Goal: Task Accomplishment & Management: Manage account settings

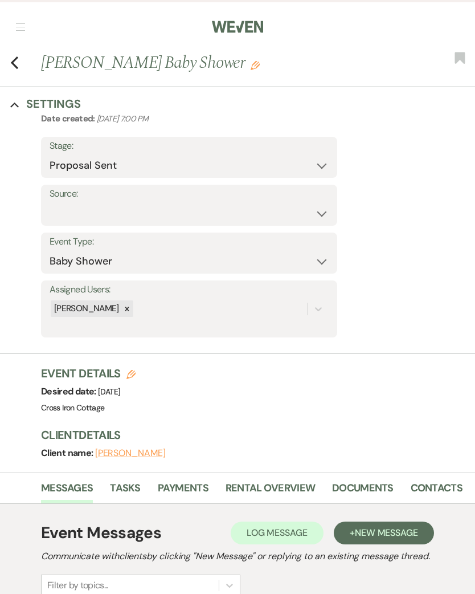
select select "6"
select select "3"
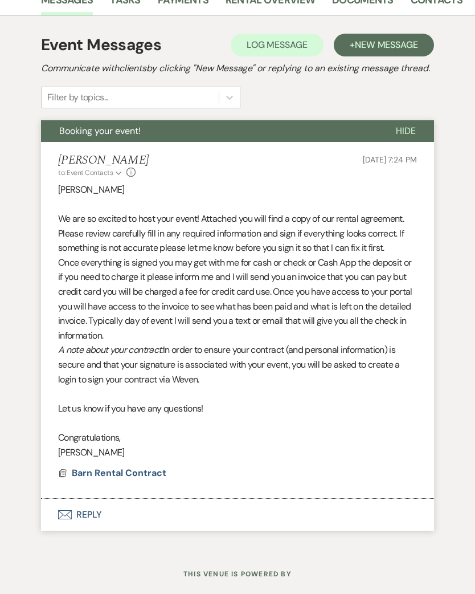
scroll to position [512, 0]
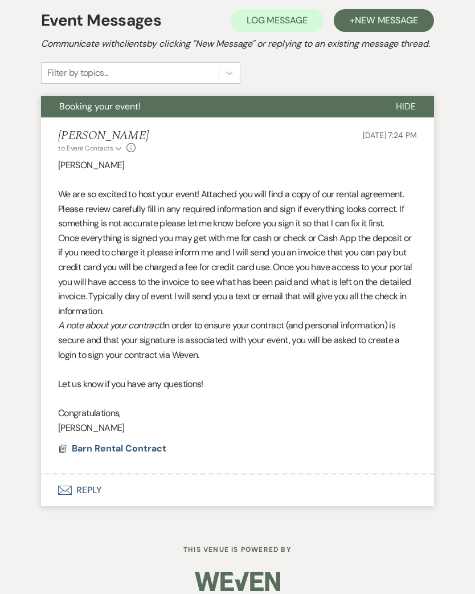
click at [94, 451] on span "Barn Rental Contract" at bounding box center [119, 448] width 95 height 12
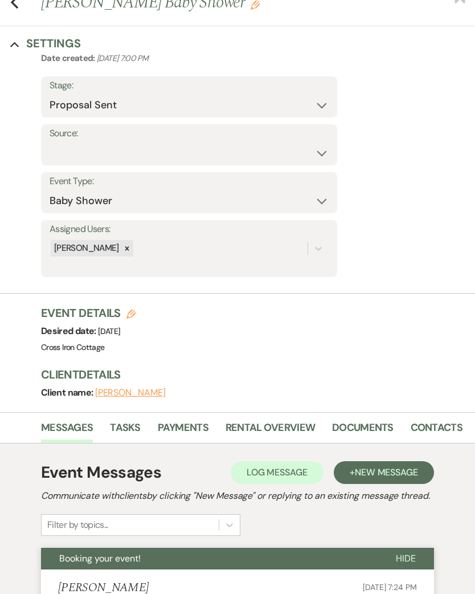
scroll to position [0, 0]
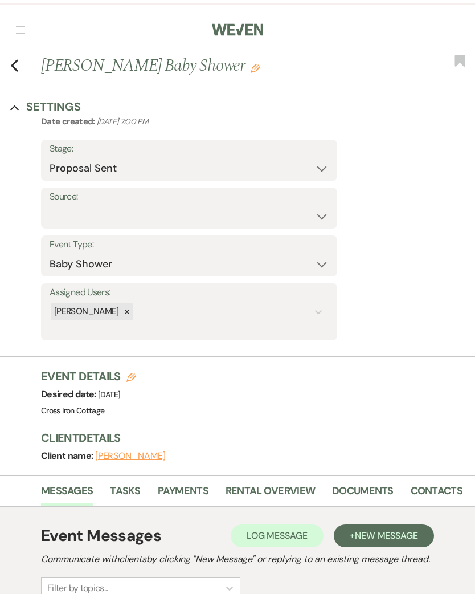
select select "6"
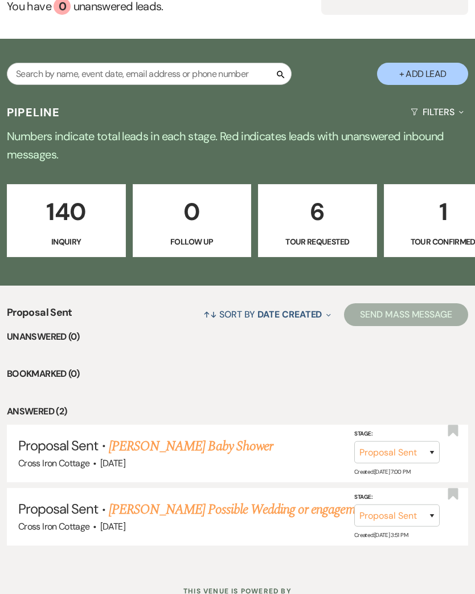
scroll to position [180, 0]
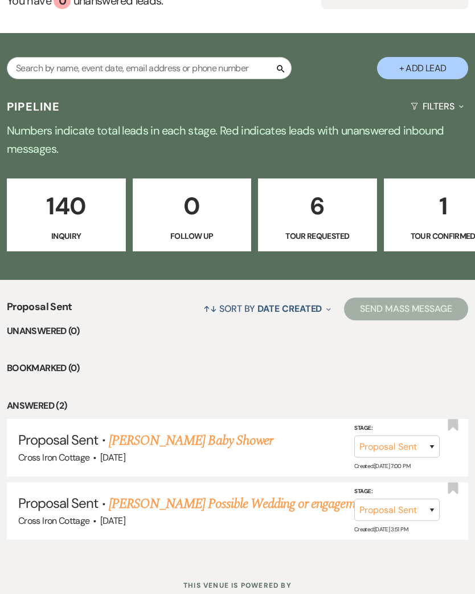
click at [62, 200] on link "140 Inquiry" at bounding box center [66, 214] width 119 height 73
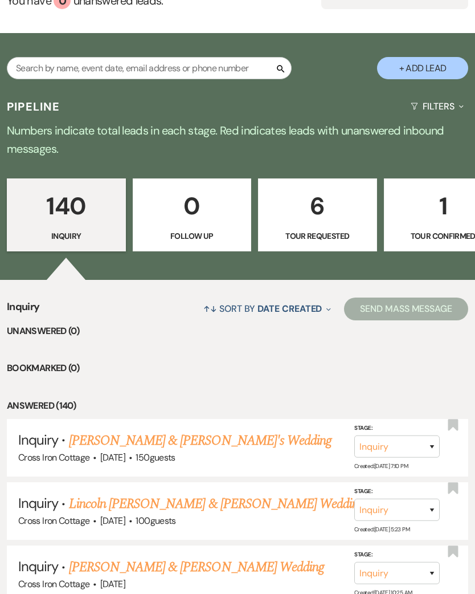
click at [64, 196] on p "140" at bounding box center [66, 206] width 104 height 38
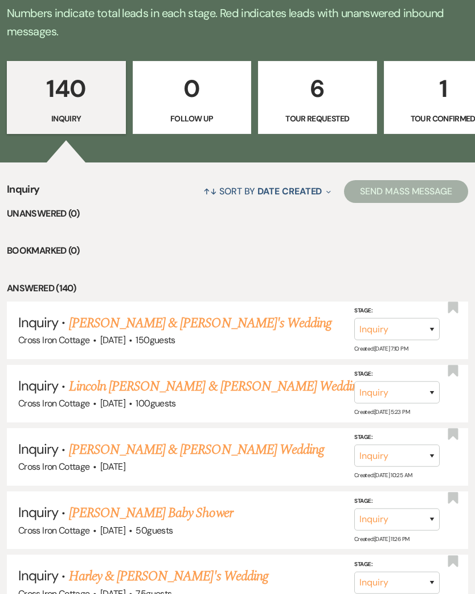
scroll to position [338, 0]
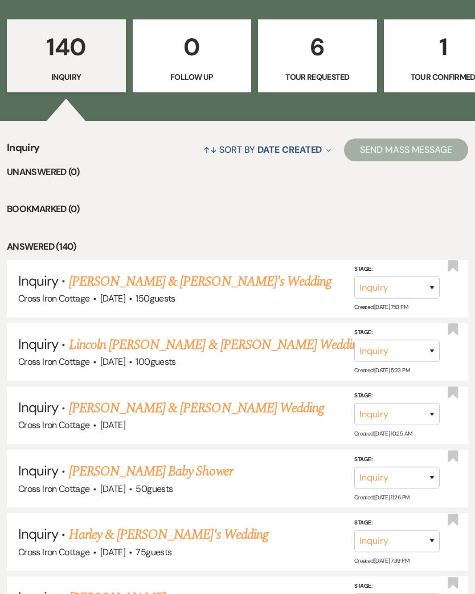
click at [76, 282] on li "Inquiry · [PERSON_NAME] & [PERSON_NAME]'s Wedding Cross Iron Cottage · [DATE] ·…" at bounding box center [238, 289] width 462 height 58
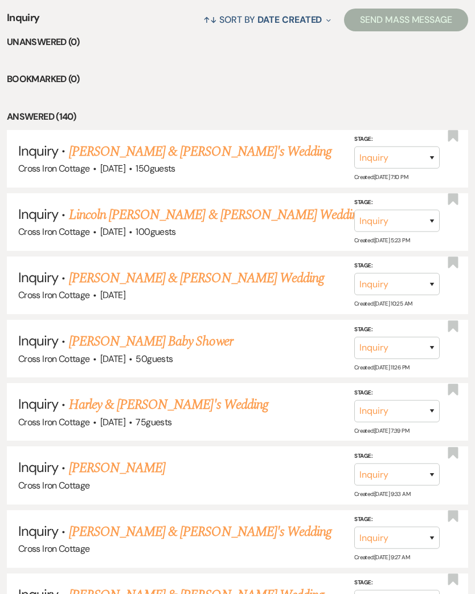
click at [82, 281] on li "Inquiry · [PERSON_NAME] & [PERSON_NAME] Wedding Cross Iron Cottage · [DATE] Sta…" at bounding box center [238, 285] width 462 height 58
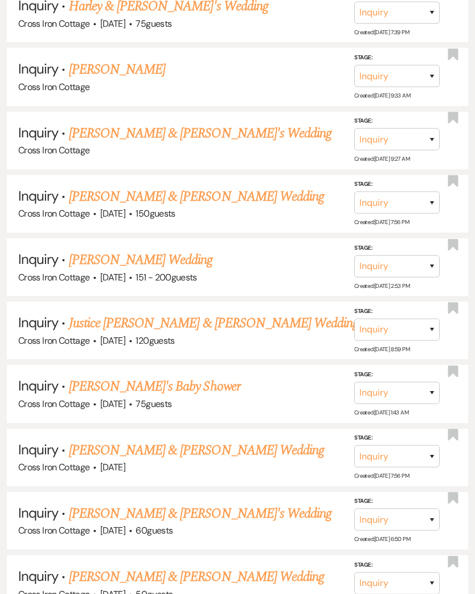
scroll to position [868, 0]
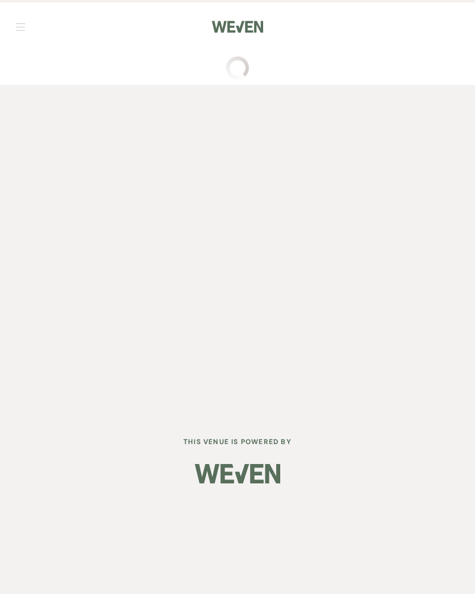
select select "5"
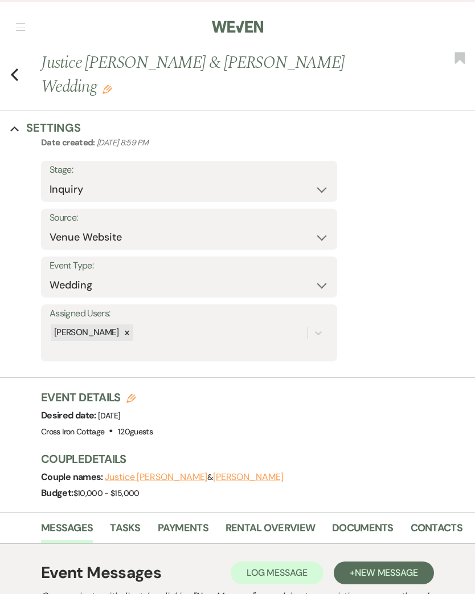
click at [17, 66] on button "Previous" at bounding box center [14, 74] width 9 height 16
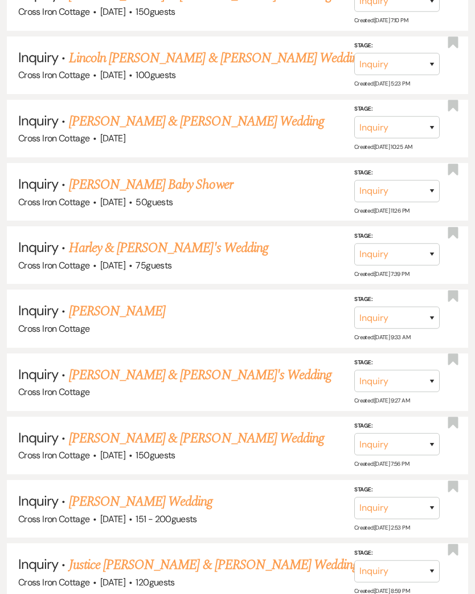
scroll to position [625, 0]
click at [88, 238] on link "Harley & [PERSON_NAME]'s Wedding" at bounding box center [168, 248] width 199 height 21
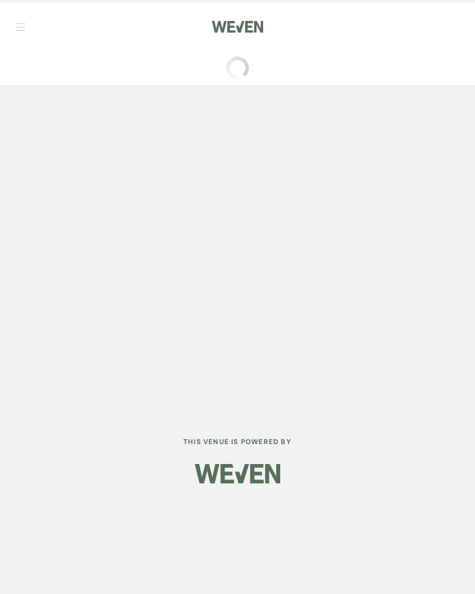
select select "5"
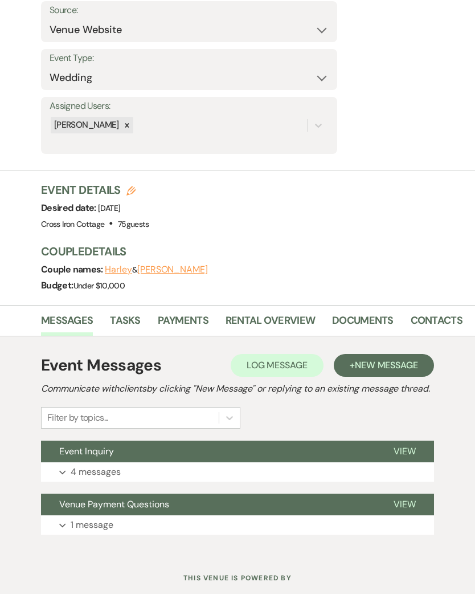
scroll to position [218, 0]
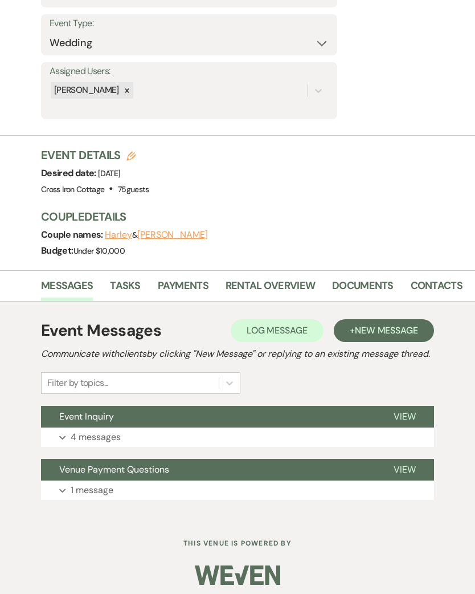
click at [89, 445] on p "4 messages" at bounding box center [96, 437] width 50 height 15
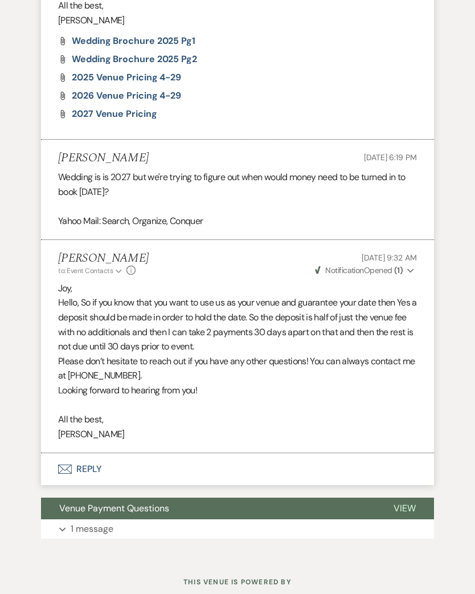
scroll to position [1030, 0]
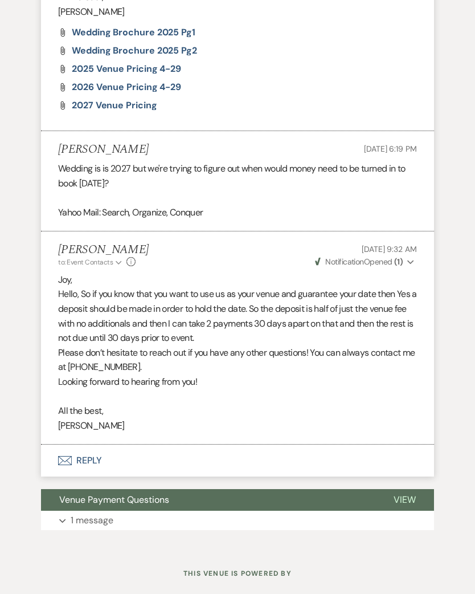
click at [78, 494] on span "Venue Payment Questions" at bounding box center [114, 500] width 110 height 12
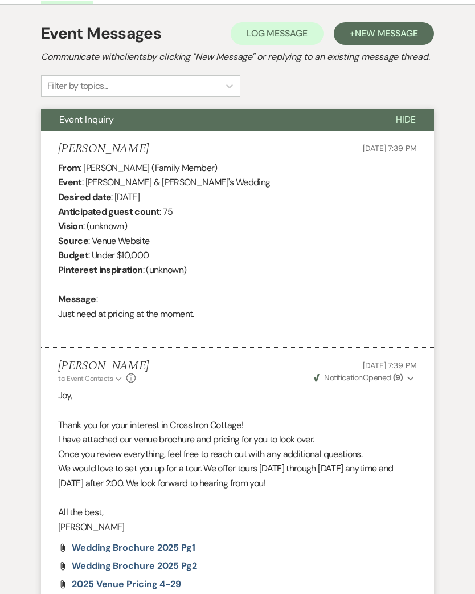
scroll to position [515, 0]
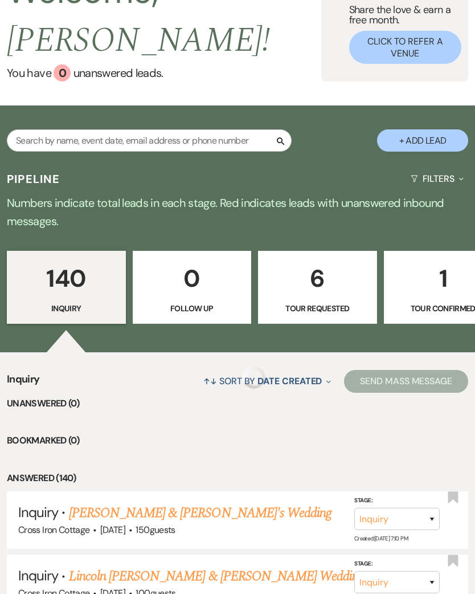
scroll to position [643, 0]
